Goal: Transaction & Acquisition: Purchase product/service

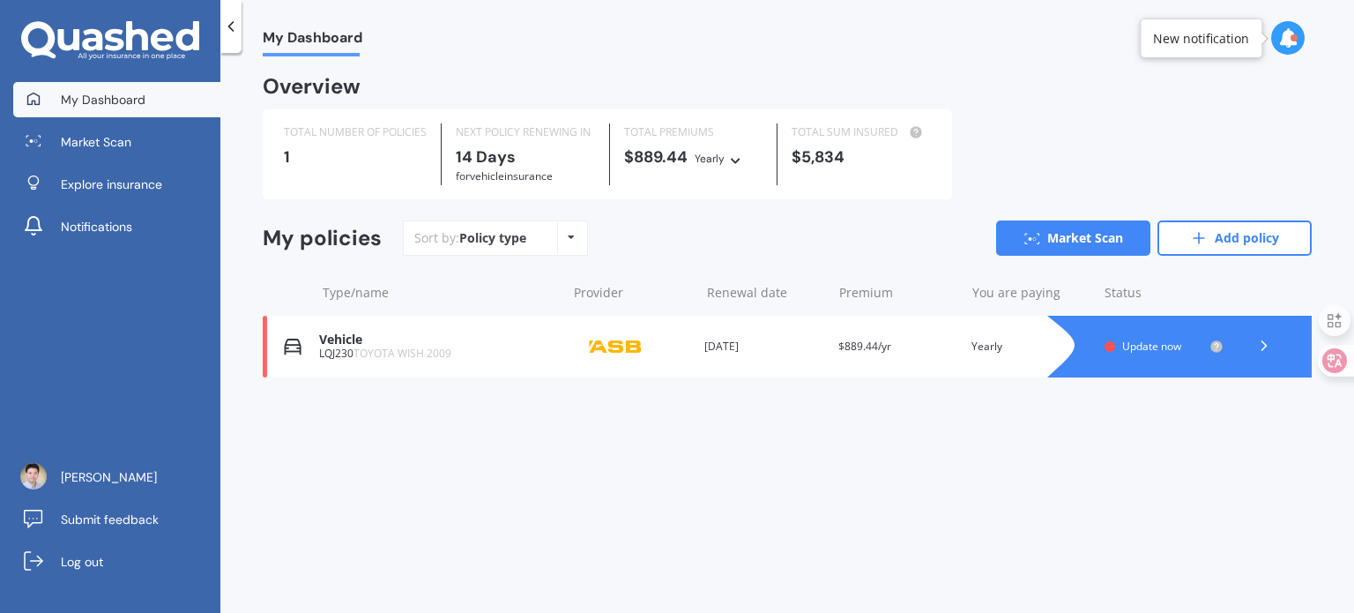
click at [1259, 347] on icon at bounding box center [1264, 346] width 18 height 18
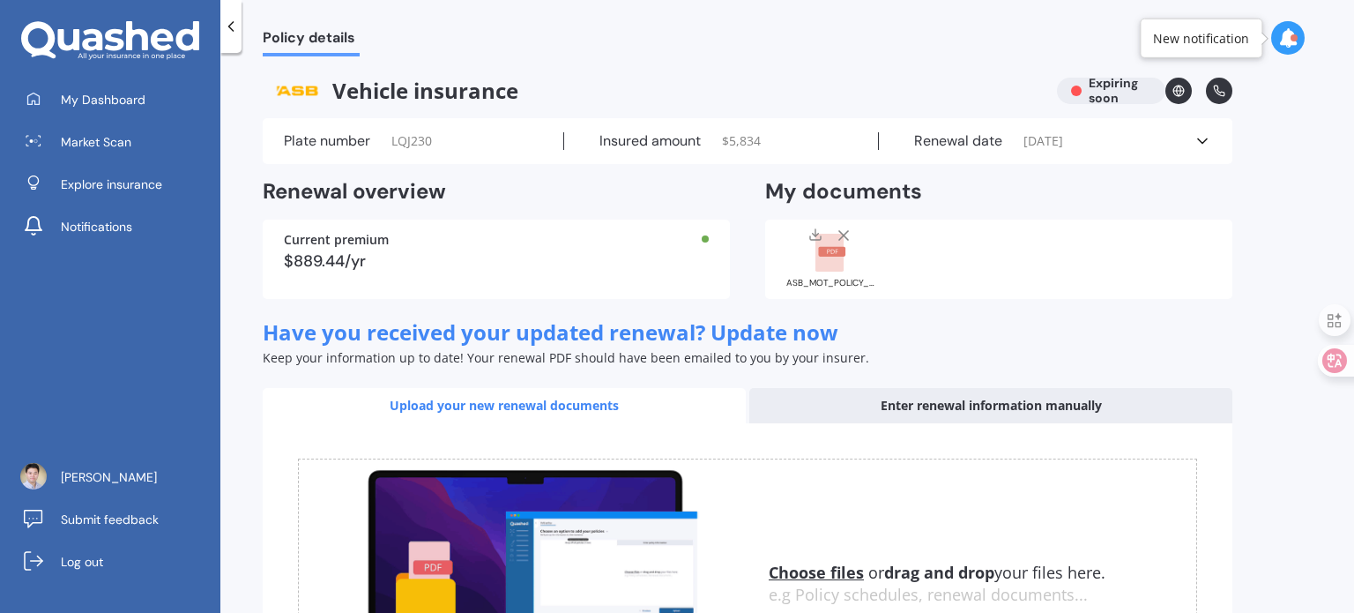
click at [1177, 85] on circle at bounding box center [1178, 90] width 11 height 11
click at [1282, 34] on icon at bounding box center [1287, 37] width 19 height 19
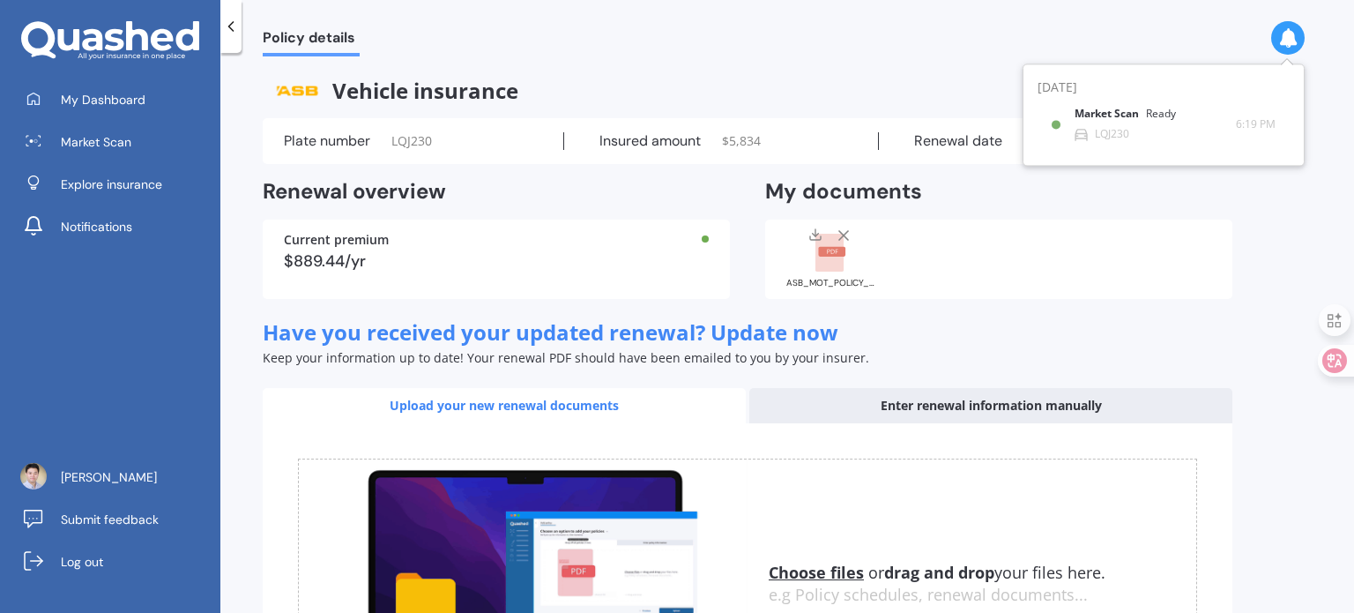
click at [1267, 227] on div "Policy details Vehicle insurance Expiring soon Plate number LQJ230 Insured amou…" at bounding box center [786, 336] width 1133 height 560
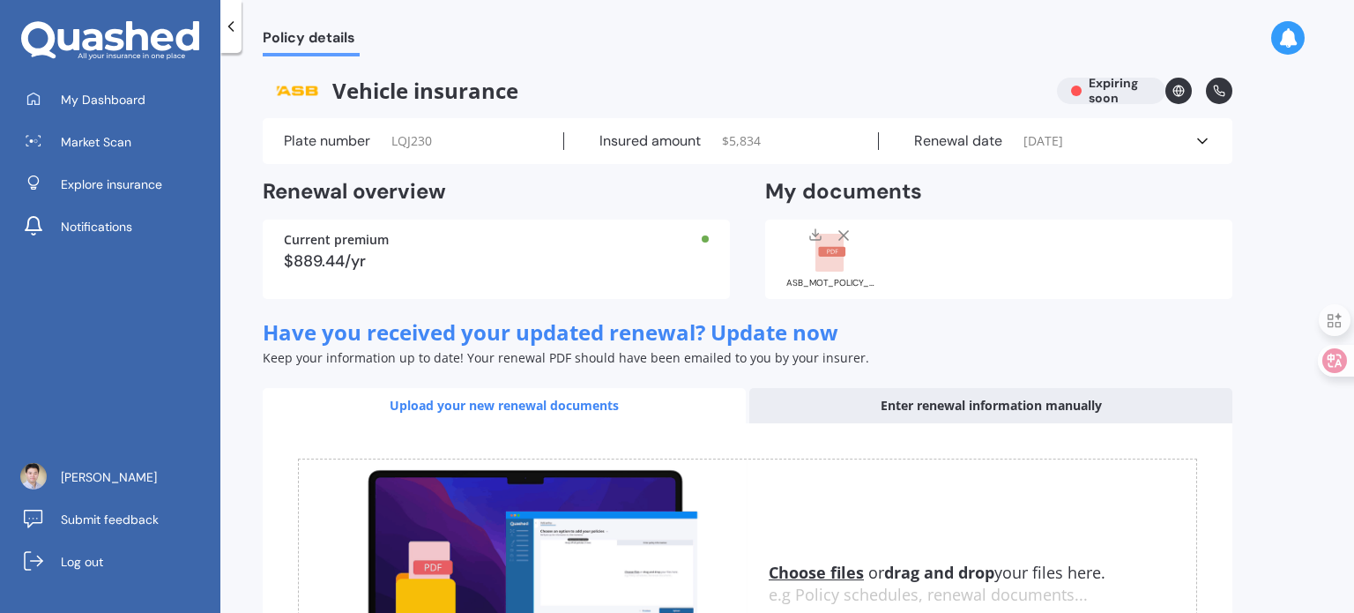
click at [650, 271] on div "Current premium $889.44/yr" at bounding box center [496, 258] width 467 height 79
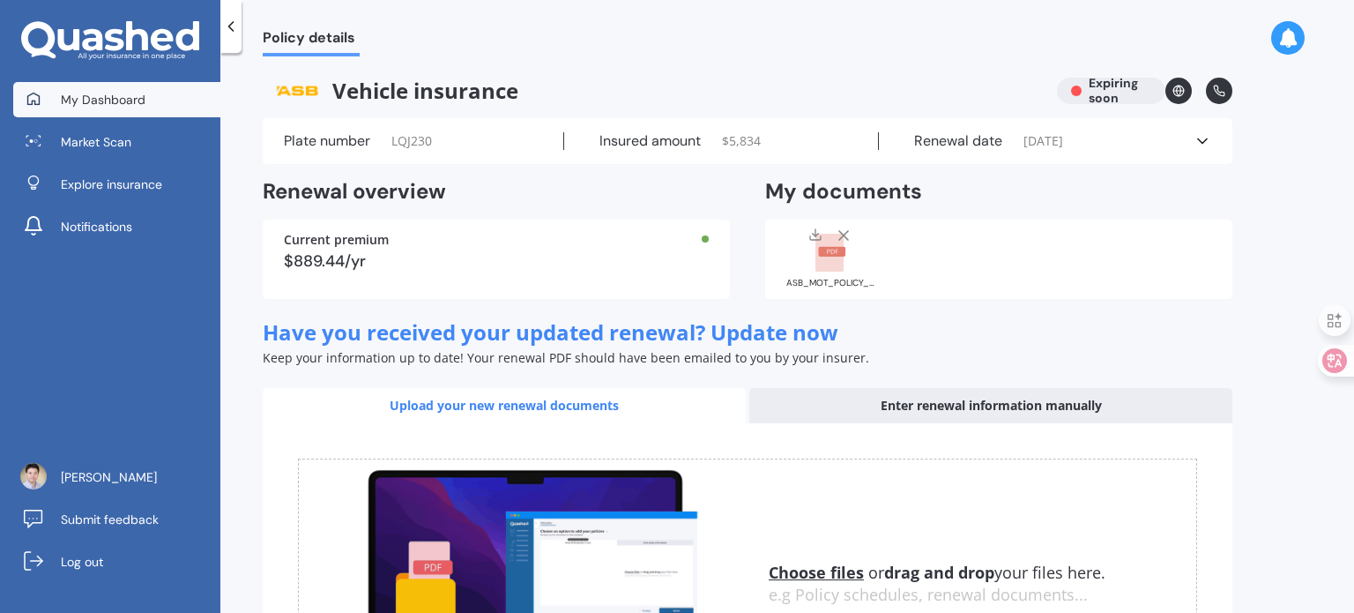
click at [131, 105] on span "My Dashboard" at bounding box center [103, 100] width 85 height 18
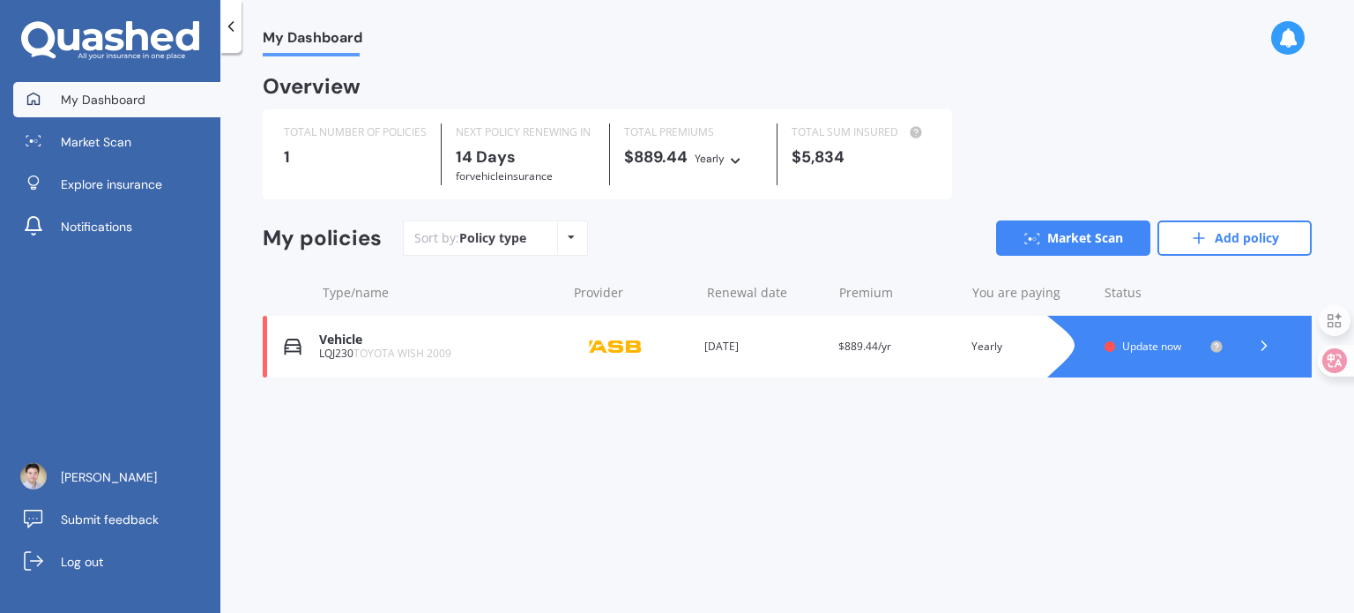
click at [751, 413] on div "Overview TOTAL NUMBER OF POLICIES 1 NEXT POLICY RENEWING [DATE] for Vehicle ins…" at bounding box center [787, 249] width 1049 height 342
click at [589, 350] on img at bounding box center [615, 346] width 88 height 33
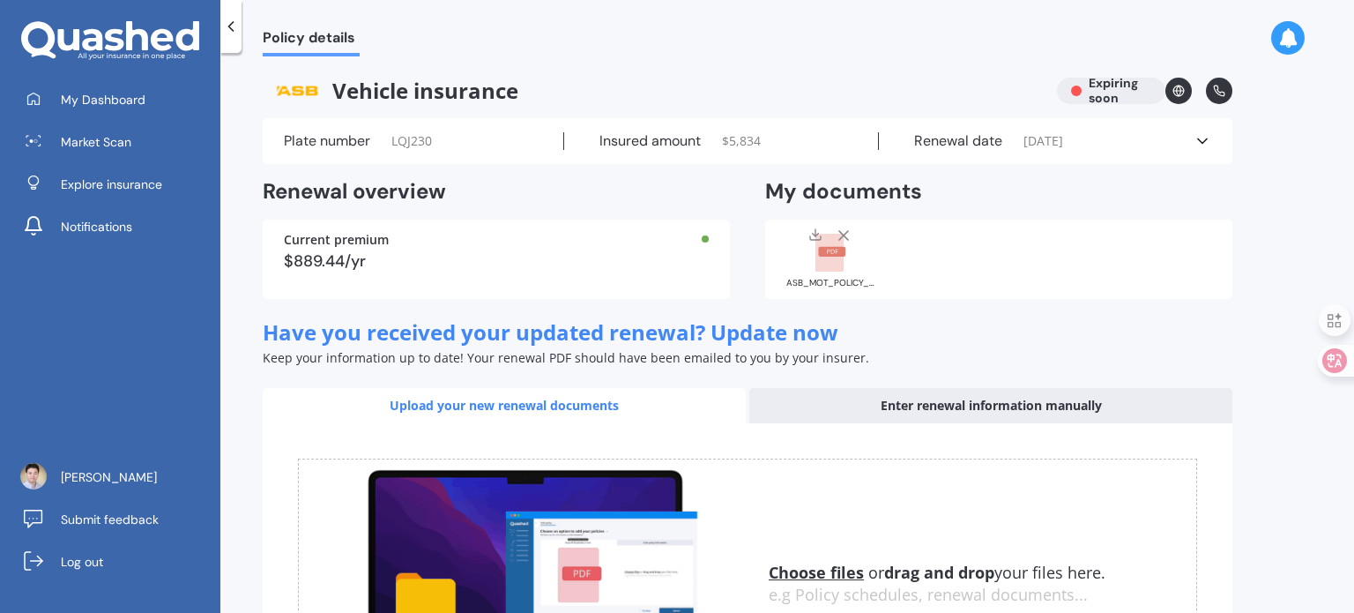
drag, startPoint x: 786, startPoint y: 96, endPoint x: 1334, endPoint y: 359, distance: 607.8
click at [1335, 359] on icon at bounding box center [1334, 360] width 15 height 14
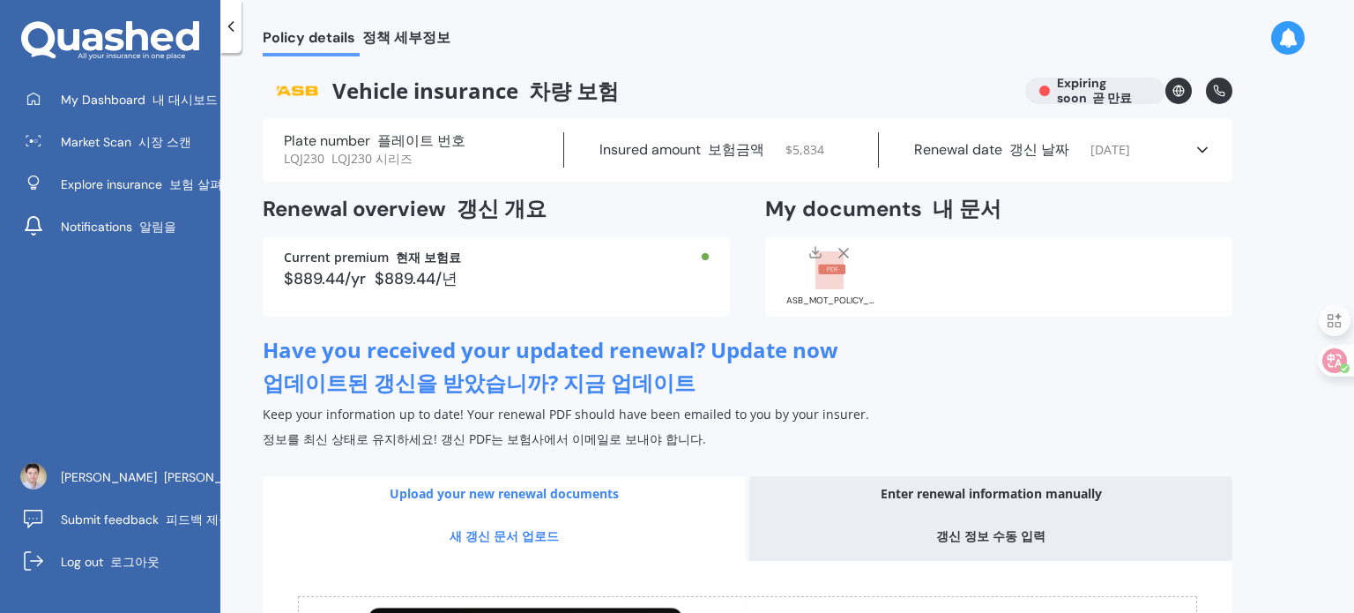
click at [617, 296] on div "Current premium 현재 보험료 $889.44/yr $889.44/년" at bounding box center [496, 276] width 467 height 79
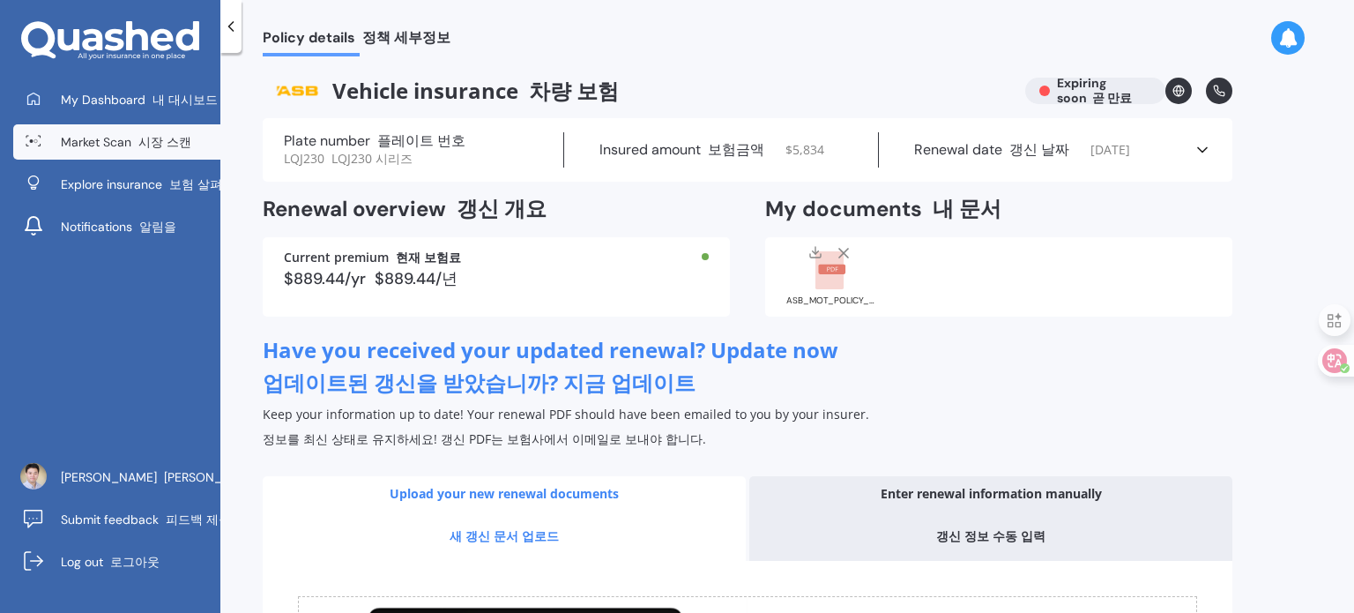
click at [134, 136] on font at bounding box center [134, 142] width 7 height 16
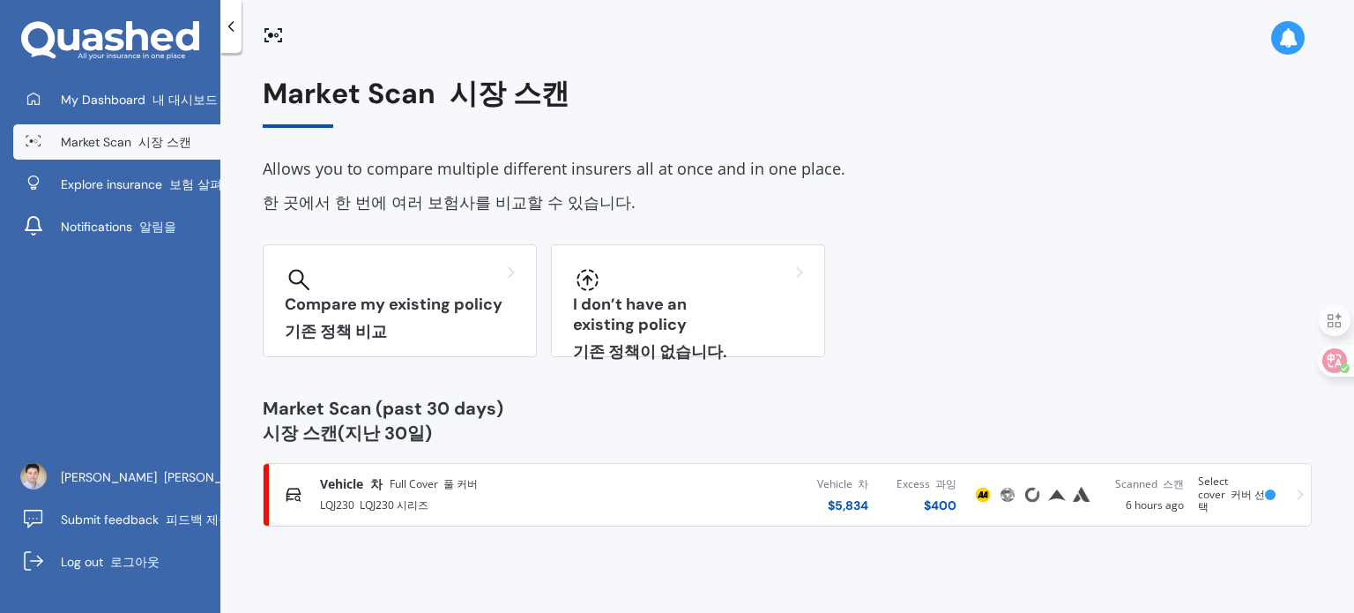
click at [889, 415] on div "Market Scan (past 30 days) 시장 스캔(지난 30일)" at bounding box center [787, 423] width 1049 height 49
click at [624, 394] on div "Market Scan 시장 스캔 Allows you to compare multiple different insurers all at once…" at bounding box center [787, 302] width 1049 height 449
click at [629, 397] on div "Market Scan 시장 스캔 Allows you to compare multiple different insurers all at once…" at bounding box center [787, 302] width 1049 height 449
click at [1014, 524] on link "Vehicle 차 Full Cover 풀 커버 LQJ230 LQJ230 시리즈 Vehicle 차 $ 5,834 Excess 과잉 $ 400 S…" at bounding box center [787, 494] width 1049 height 63
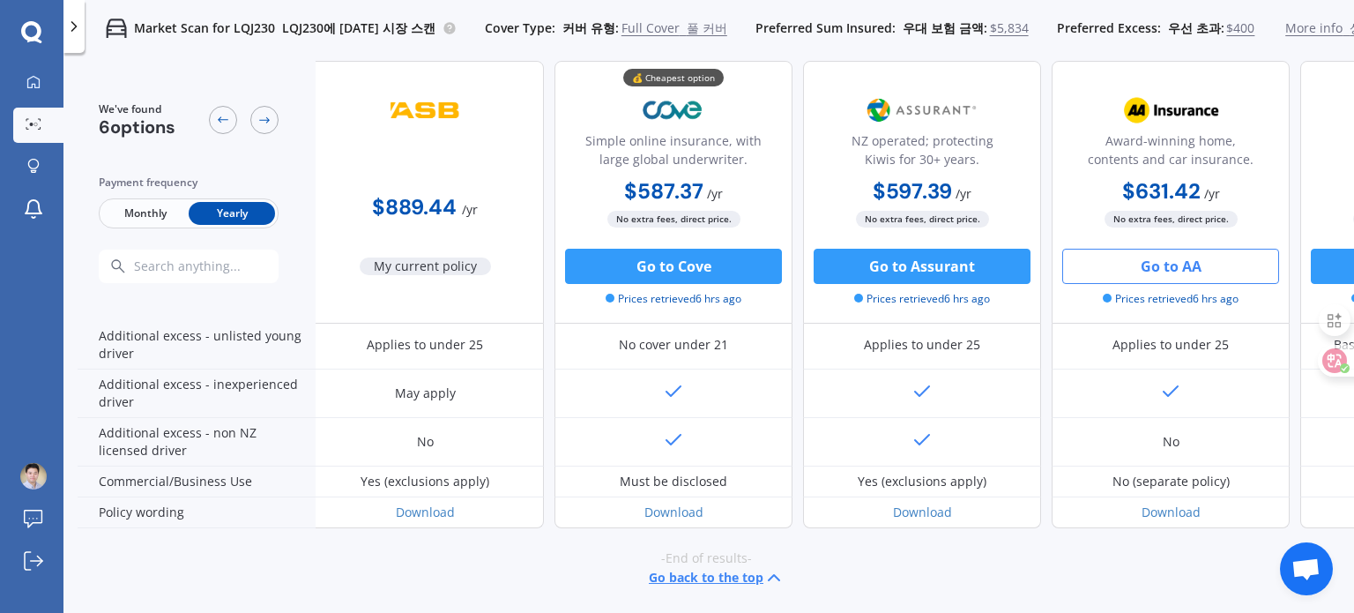
scroll to position [961, 0]
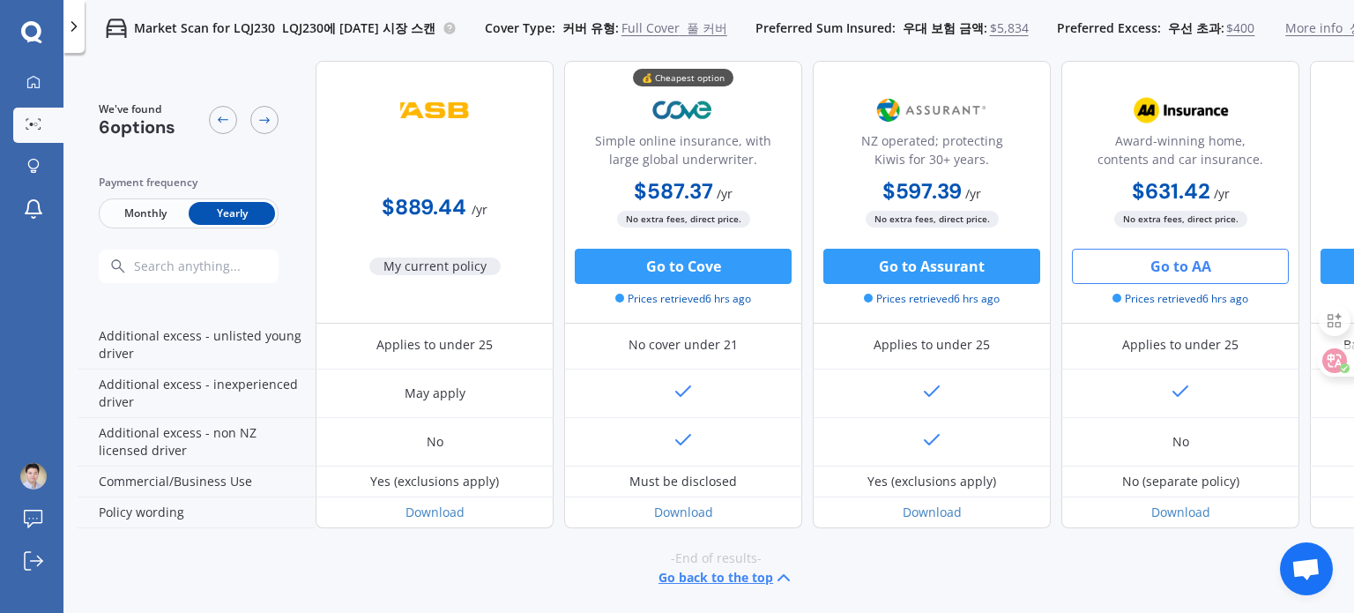
click at [1153, 259] on button "Go to AA" at bounding box center [1180, 266] width 217 height 35
